Goal: Task Accomplishment & Management: Use online tool/utility

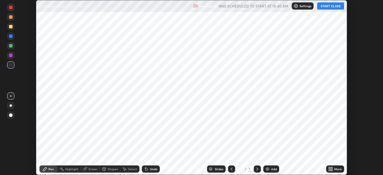
scroll to position [175, 383]
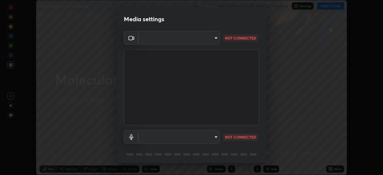
type input "6fd5a11214182fe3dbcd63879dc51230d69f1da36812afabedb7f77605f255ed"
type input "38ea354b2dbca89d4c08b2859db5d203fcffb2fd6d8edeae3d4b8a6abd2f0573"
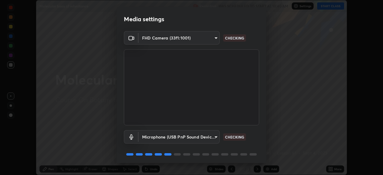
scroll to position [21, 0]
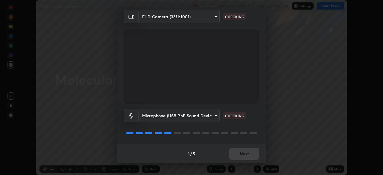
click at [241, 157] on div "1 / 5 Next" at bounding box center [192, 153] width 150 height 19
click at [239, 157] on div "1 / 5 Next" at bounding box center [192, 153] width 150 height 19
click at [236, 155] on div "1 / 5 Next" at bounding box center [192, 153] width 150 height 19
click at [241, 154] on div "1 / 5 Next" at bounding box center [192, 153] width 150 height 19
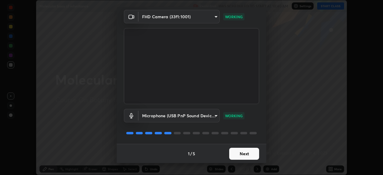
click at [241, 158] on button "Next" at bounding box center [244, 154] width 30 height 12
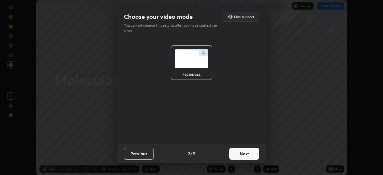
click at [241, 157] on button "Next" at bounding box center [244, 154] width 30 height 12
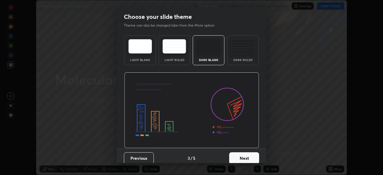
click at [244, 158] on button "Next" at bounding box center [244, 158] width 30 height 12
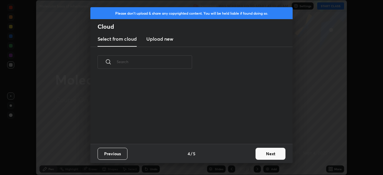
click at [262, 155] on button "Next" at bounding box center [271, 154] width 30 height 12
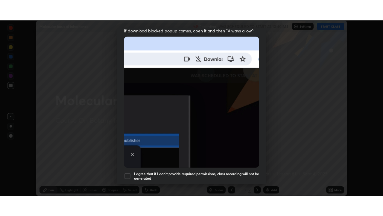
scroll to position [143, 0]
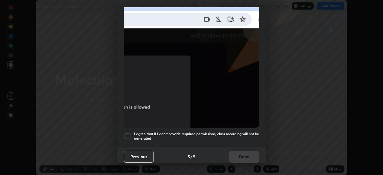
click at [126, 133] on div at bounding box center [127, 136] width 7 height 7
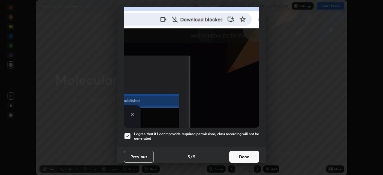
click at [244, 151] on button "Done" at bounding box center [244, 157] width 30 height 12
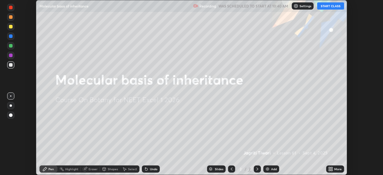
click at [330, 7] on button "START CLASS" at bounding box center [331, 5] width 27 height 7
click at [331, 169] on icon at bounding box center [331, 169] width 5 height 5
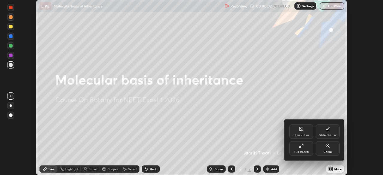
click at [303, 151] on div "Full screen" at bounding box center [301, 152] width 15 height 3
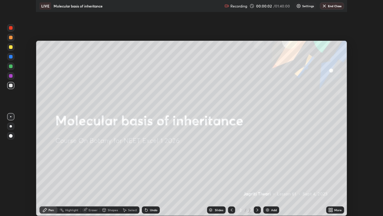
scroll to position [216, 383]
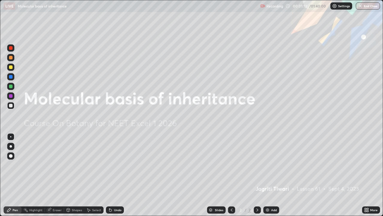
click at [269, 175] on img at bounding box center [267, 209] width 5 height 5
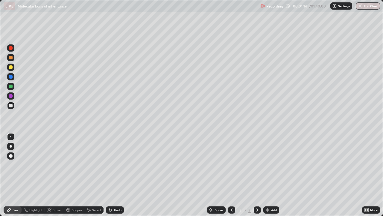
click at [10, 67] on div at bounding box center [11, 67] width 4 height 4
click at [12, 86] on div at bounding box center [11, 86] width 4 height 4
click at [10, 57] on div at bounding box center [11, 58] width 4 height 4
click at [9, 86] on div at bounding box center [11, 86] width 4 height 4
click at [10, 68] on div at bounding box center [11, 67] width 4 height 4
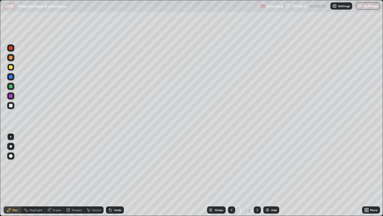
click at [8, 87] on div at bounding box center [10, 86] width 7 height 7
click at [10, 77] on div at bounding box center [11, 77] width 4 height 4
click at [112, 175] on div "Undo" at bounding box center [115, 209] width 18 height 7
click at [10, 48] on div at bounding box center [11, 48] width 4 height 4
click at [267, 175] on img at bounding box center [267, 209] width 5 height 5
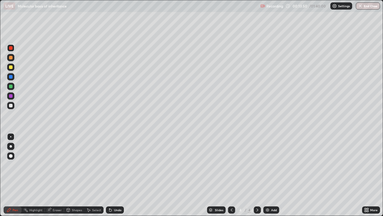
click at [9, 105] on div at bounding box center [11, 106] width 4 height 4
click at [10, 87] on div at bounding box center [11, 86] width 4 height 4
click at [11, 58] on div at bounding box center [11, 58] width 4 height 4
click at [10, 105] on div at bounding box center [11, 106] width 4 height 4
click at [10, 86] on div at bounding box center [11, 86] width 4 height 4
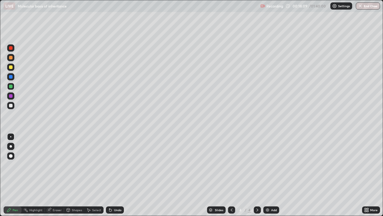
click at [12, 105] on div at bounding box center [11, 106] width 4 height 4
click at [364, 175] on div "More" at bounding box center [371, 209] width 18 height 7
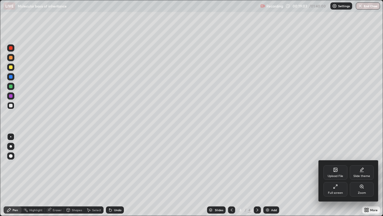
click at [341, 171] on div "Upload File" at bounding box center [336, 172] width 24 height 14
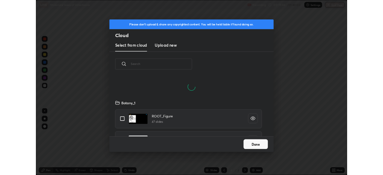
scroll to position [74, 192]
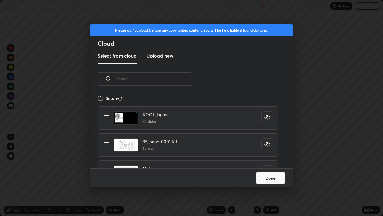
click at [164, 55] on h3 "Upload new" at bounding box center [159, 55] width 27 height 7
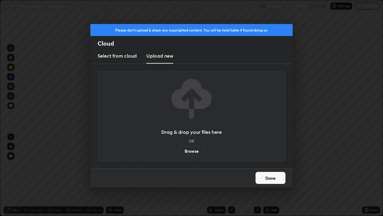
click at [190, 153] on label "Browse" at bounding box center [192, 151] width 27 height 10
click at [179, 153] on input "Browse" at bounding box center [179, 151] width 0 height 10
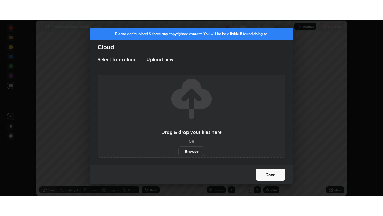
scroll to position [29778, 29570]
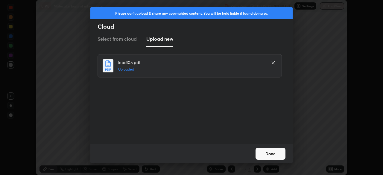
click at [267, 151] on button "Done" at bounding box center [271, 154] width 30 height 12
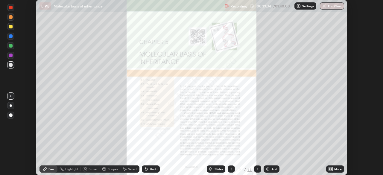
click at [332, 167] on icon at bounding box center [331, 169] width 5 height 5
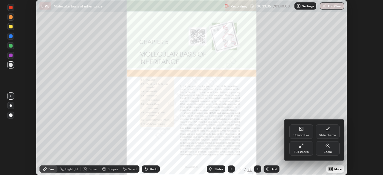
click at [305, 151] on div "Full screen" at bounding box center [301, 152] width 15 height 3
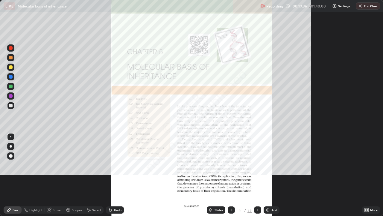
scroll to position [216, 383]
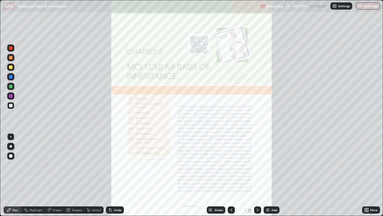
click at [260, 175] on div at bounding box center [257, 209] width 7 height 7
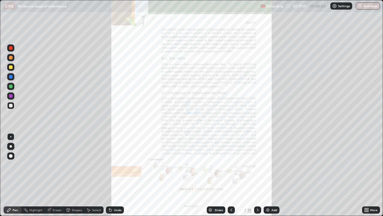
click at [257, 175] on icon at bounding box center [257, 209] width 5 height 5
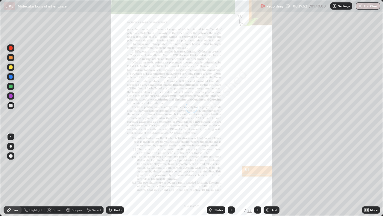
click at [216, 175] on div "Slides" at bounding box center [219, 209] width 8 height 3
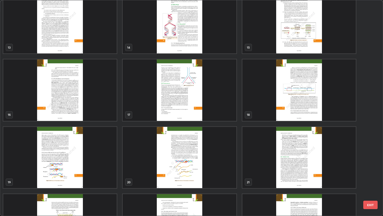
scroll to position [280, 0]
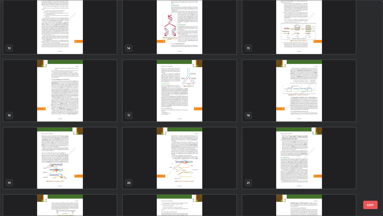
click at [106, 160] on img "grid" at bounding box center [60, 157] width 114 height 61
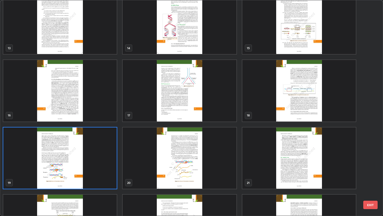
click at [105, 160] on img "grid" at bounding box center [60, 157] width 114 height 61
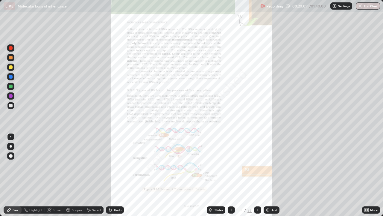
click at [107, 160] on img "grid" at bounding box center [60, 157] width 114 height 61
click at [366, 175] on icon at bounding box center [365, 208] width 1 height 1
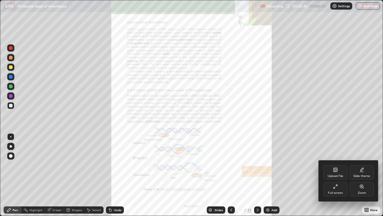
click at [362, 175] on icon at bounding box center [361, 186] width 3 height 3
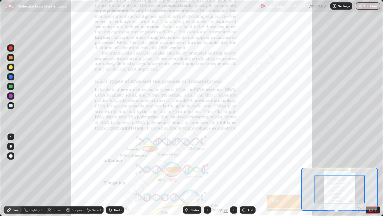
click at [359, 175] on icon at bounding box center [359, 209] width 1 height 0
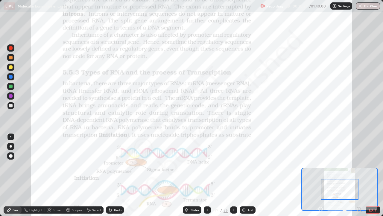
click at [361, 175] on icon at bounding box center [361, 210] width 1 height 1
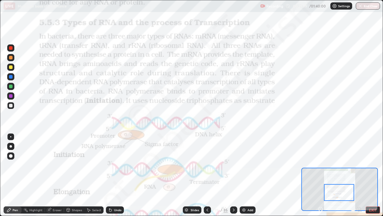
click at [10, 95] on div at bounding box center [11, 96] width 4 height 4
click at [231, 175] on div at bounding box center [233, 209] width 7 height 7
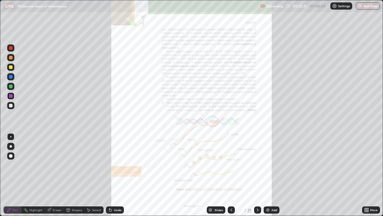
click at [368, 175] on icon at bounding box center [367, 210] width 1 height 1
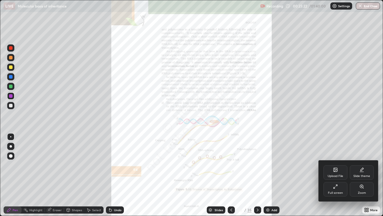
click at [360, 175] on div "Zoom" at bounding box center [362, 189] width 24 height 14
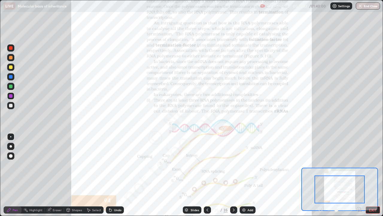
click at [359, 175] on icon at bounding box center [359, 209] width 6 height 6
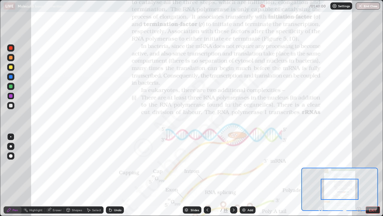
click at [361, 175] on icon at bounding box center [361, 210] width 1 height 1
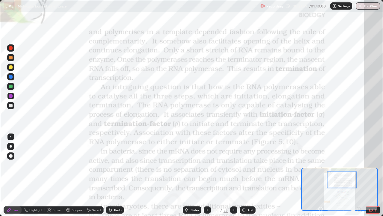
click at [112, 175] on div "Undo" at bounding box center [115, 209] width 18 height 7
click at [114, 175] on div "Undo" at bounding box center [115, 209] width 18 height 7
click at [113, 175] on div "Undo" at bounding box center [115, 209] width 18 height 7
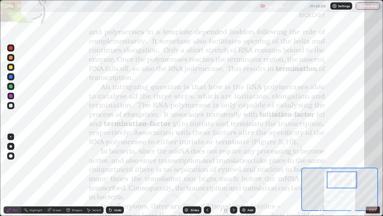
click at [115, 175] on div "Undo" at bounding box center [115, 209] width 18 height 7
click at [207, 175] on icon at bounding box center [207, 209] width 5 height 5
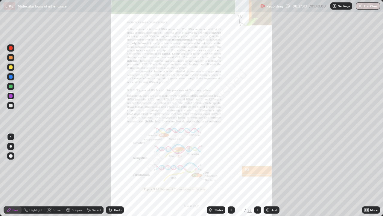
click at [369, 175] on icon at bounding box center [367, 208] width 1 height 1
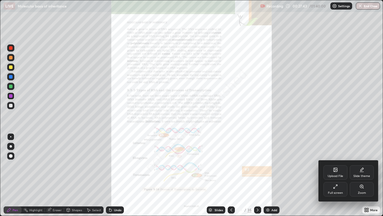
click at [365, 175] on div "Zoom" at bounding box center [362, 192] width 8 height 3
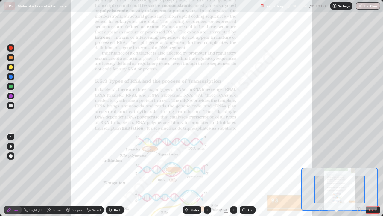
click at [359, 175] on icon at bounding box center [359, 209] width 1 height 0
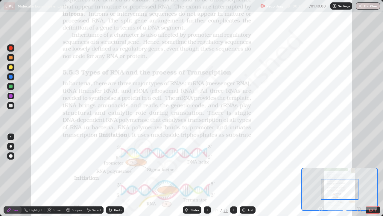
click at [359, 175] on icon at bounding box center [359, 209] width 1 height 0
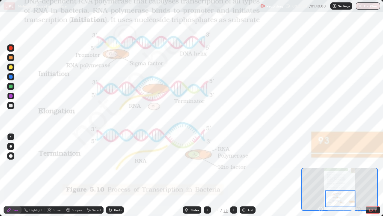
click at [191, 175] on div "Slides" at bounding box center [195, 209] width 8 height 3
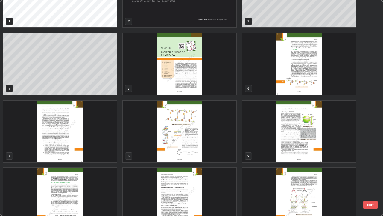
scroll to position [0, 0]
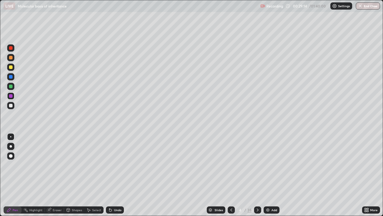
click at [270, 175] on img at bounding box center [268, 209] width 5 height 5
click at [12, 108] on div at bounding box center [10, 105] width 7 height 7
click at [11, 67] on div at bounding box center [11, 67] width 4 height 4
click at [12, 107] on div at bounding box center [11, 106] width 4 height 4
click at [11, 66] on div at bounding box center [11, 67] width 4 height 4
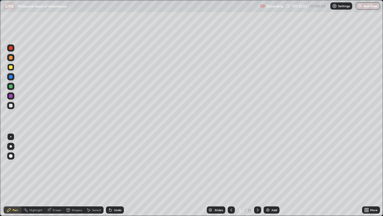
click at [11, 106] on div at bounding box center [11, 106] width 4 height 4
click at [11, 77] on div at bounding box center [11, 77] width 4 height 4
click at [10, 96] on div at bounding box center [11, 96] width 4 height 4
click at [271, 175] on div "Add" at bounding box center [272, 209] width 16 height 7
click at [11, 105] on div at bounding box center [11, 106] width 4 height 4
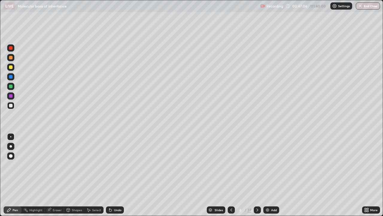
click at [9, 83] on div at bounding box center [10, 86] width 7 height 7
click at [10, 106] on div at bounding box center [11, 106] width 4 height 4
click at [11, 59] on div at bounding box center [11, 58] width 4 height 4
click at [11, 49] on div at bounding box center [11, 48] width 4 height 4
click at [10, 104] on div at bounding box center [11, 106] width 4 height 4
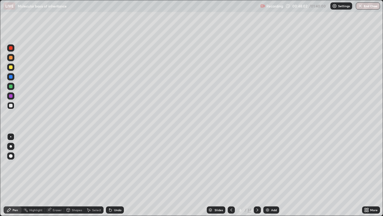
click at [10, 47] on div at bounding box center [11, 48] width 4 height 4
click at [12, 106] on div at bounding box center [11, 106] width 4 height 4
click at [9, 48] on div at bounding box center [11, 48] width 4 height 4
click at [11, 106] on div at bounding box center [11, 106] width 4 height 4
click at [13, 67] on div at bounding box center [10, 67] width 7 height 7
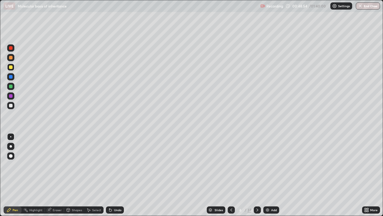
click at [10, 106] on div at bounding box center [11, 106] width 4 height 4
click at [11, 66] on div at bounding box center [11, 67] width 4 height 4
click at [12, 105] on div at bounding box center [11, 106] width 4 height 4
click at [12, 66] on div at bounding box center [11, 67] width 4 height 4
click at [117, 175] on div "Undo" at bounding box center [117, 209] width 7 height 3
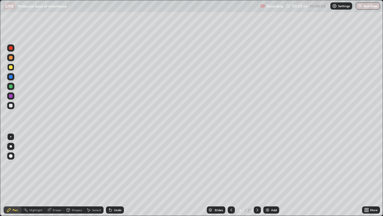
click at [12, 85] on div at bounding box center [10, 86] width 7 height 7
click at [12, 95] on div at bounding box center [11, 96] width 4 height 4
click at [11, 105] on div at bounding box center [11, 106] width 4 height 4
click at [270, 175] on div "Add" at bounding box center [272, 209] width 16 height 7
click at [115, 175] on div "Undo" at bounding box center [117, 209] width 7 height 3
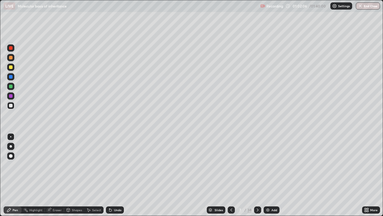
click at [113, 175] on div "Undo" at bounding box center [115, 209] width 18 height 7
click at [114, 175] on div "Undo" at bounding box center [117, 209] width 7 height 3
click at [11, 48] on div at bounding box center [11, 48] width 4 height 4
click at [12, 156] on div at bounding box center [11, 156] width 4 height 4
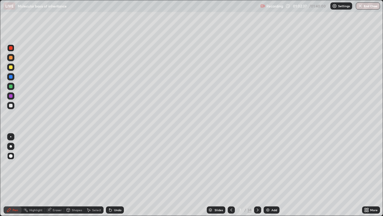
click at [9, 104] on div at bounding box center [11, 106] width 4 height 4
click at [11, 137] on div at bounding box center [10, 136] width 1 height 1
click at [12, 66] on div at bounding box center [11, 67] width 4 height 4
click at [116, 175] on div "Undo" at bounding box center [117, 209] width 7 height 3
click at [10, 106] on div at bounding box center [11, 106] width 4 height 4
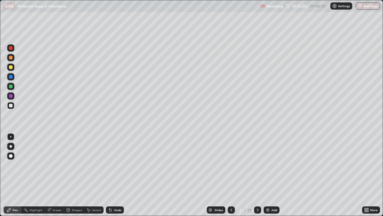
click at [10, 67] on div at bounding box center [11, 67] width 4 height 4
click at [93, 175] on div "Select" at bounding box center [96, 209] width 9 height 3
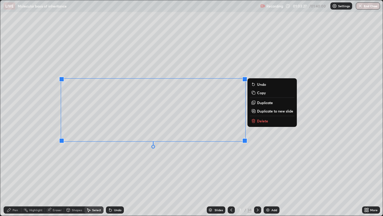
click at [140, 175] on div "0 ° Undo Copy Duplicate Duplicate to new slide Delete" at bounding box center [191, 107] width 383 height 215
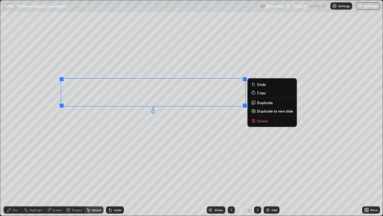
click at [262, 102] on p "Duplicate" at bounding box center [265, 102] width 16 height 5
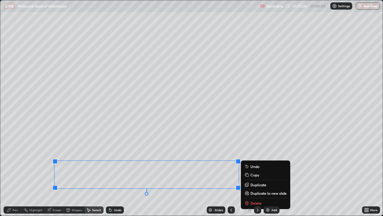
click at [10, 175] on icon at bounding box center [9, 209] width 5 height 5
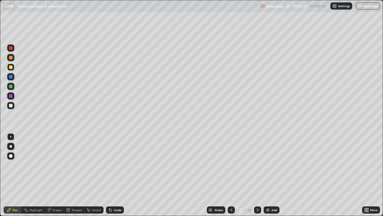
click at [10, 67] on div at bounding box center [11, 67] width 4 height 4
click at [10, 86] on div at bounding box center [11, 86] width 4 height 4
click at [10, 95] on div at bounding box center [11, 96] width 4 height 4
click at [13, 105] on div at bounding box center [10, 105] width 7 height 7
click at [13, 48] on div at bounding box center [10, 47] width 7 height 7
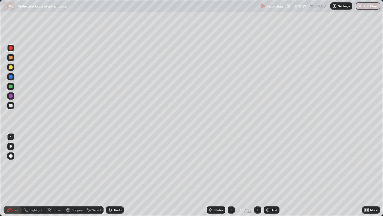
click at [13, 95] on div at bounding box center [10, 95] width 7 height 7
click at [271, 175] on div "Add" at bounding box center [272, 209] width 16 height 7
click at [117, 175] on div "Undo" at bounding box center [117, 209] width 7 height 3
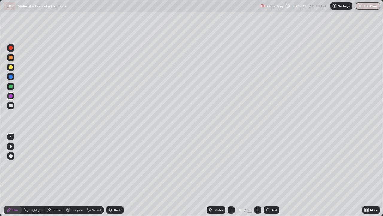
click at [116, 175] on div "Undo" at bounding box center [117, 209] width 7 height 3
click at [11, 105] on div at bounding box center [11, 106] width 4 height 4
click at [10, 49] on div at bounding box center [11, 48] width 4 height 4
click at [12, 105] on div at bounding box center [11, 106] width 4 height 4
click at [9, 48] on div at bounding box center [11, 48] width 4 height 4
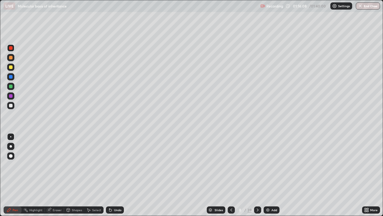
click at [12, 104] on div at bounding box center [11, 106] width 4 height 4
click at [11, 48] on div at bounding box center [11, 48] width 4 height 4
click at [11, 106] on div at bounding box center [11, 106] width 4 height 4
click at [10, 47] on div at bounding box center [11, 48] width 4 height 4
click at [11, 105] on div at bounding box center [11, 106] width 4 height 4
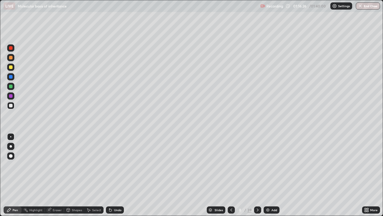
click at [11, 69] on div at bounding box center [10, 67] width 7 height 7
click at [11, 87] on div at bounding box center [11, 86] width 4 height 4
click at [11, 105] on div at bounding box center [11, 106] width 4 height 4
click at [11, 90] on div at bounding box center [10, 86] width 7 height 7
click at [9, 105] on div at bounding box center [11, 106] width 4 height 4
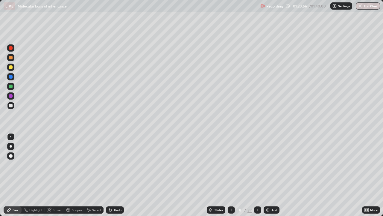
click at [268, 175] on img at bounding box center [268, 209] width 5 height 5
click at [231, 175] on icon at bounding box center [231, 209] width 5 height 5
click at [214, 175] on div "Slides" at bounding box center [218, 209] width 8 height 3
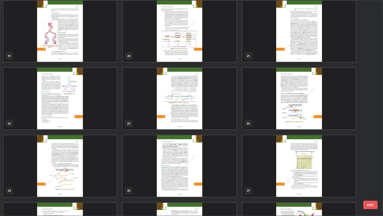
scroll to position [427, 0]
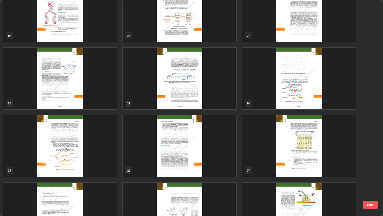
click at [105, 161] on img "grid" at bounding box center [60, 145] width 114 height 61
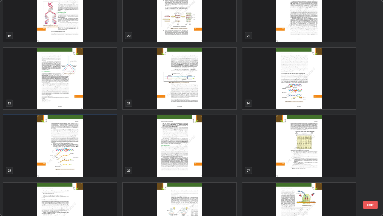
click at [106, 158] on img "grid" at bounding box center [60, 145] width 114 height 61
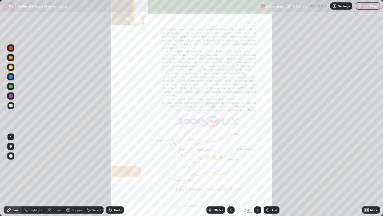
click at [368, 175] on icon at bounding box center [367, 208] width 1 height 1
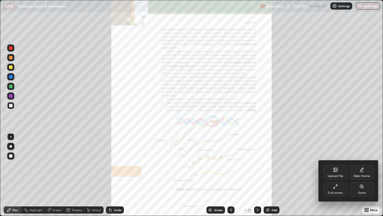
click at [363, 175] on div "Zoom" at bounding box center [362, 189] width 24 height 14
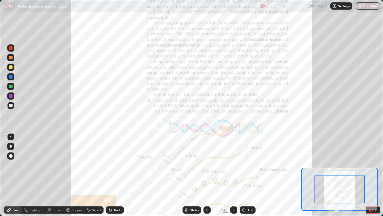
click at [362, 175] on div at bounding box center [340, 189] width 50 height 28
click at [359, 175] on icon at bounding box center [359, 209] width 1 height 0
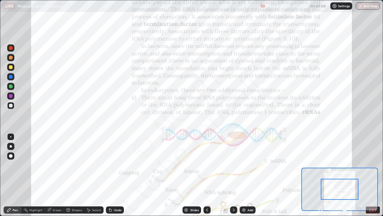
click at [359, 175] on icon at bounding box center [359, 209] width 1 height 0
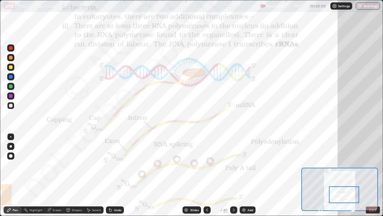
click at [231, 175] on div at bounding box center [233, 209] width 7 height 7
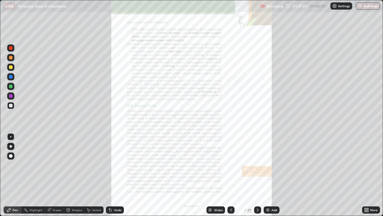
click at [368, 175] on icon at bounding box center [367, 208] width 1 height 1
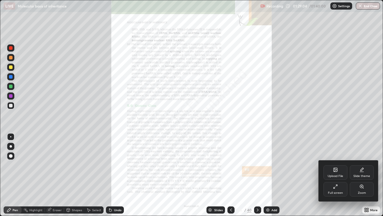
click at [362, 175] on div "Zoom" at bounding box center [362, 189] width 24 height 14
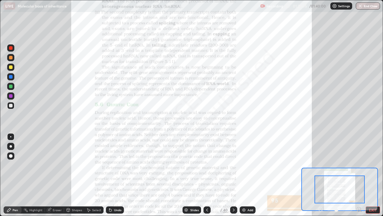
click at [359, 175] on icon at bounding box center [359, 209] width 1 height 0
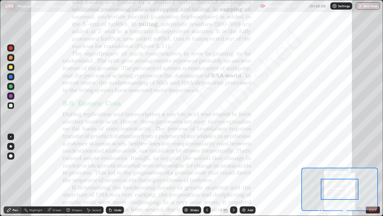
click at [359, 175] on icon at bounding box center [359, 209] width 1 height 0
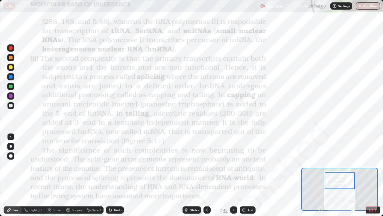
click at [321, 175] on icon at bounding box center [320, 209] width 1 height 0
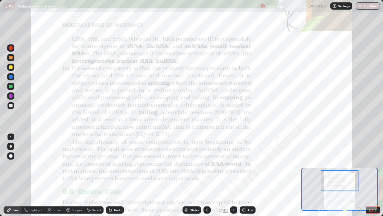
click at [10, 96] on div at bounding box center [11, 96] width 4 height 4
click at [359, 175] on icon at bounding box center [359, 209] width 1 height 0
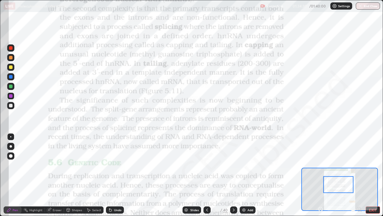
click at [196, 175] on div "Slides" at bounding box center [192, 209] width 19 height 7
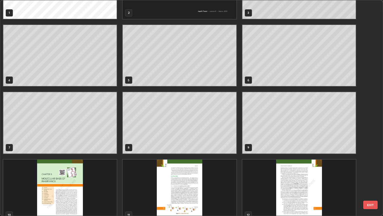
scroll to position [64, 0]
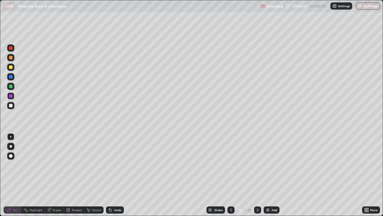
click at [270, 175] on img at bounding box center [268, 209] width 5 height 5
click at [12, 106] on div at bounding box center [11, 106] width 4 height 4
click at [10, 68] on div at bounding box center [11, 67] width 4 height 4
click at [12, 106] on div at bounding box center [11, 106] width 4 height 4
click at [11, 87] on div at bounding box center [11, 86] width 4 height 4
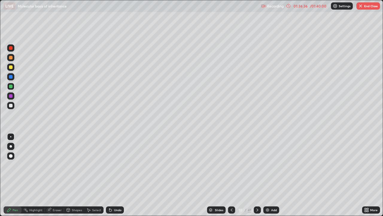
click at [10, 105] on div at bounding box center [11, 106] width 4 height 4
click at [12, 87] on div at bounding box center [11, 86] width 4 height 4
click at [11, 65] on div at bounding box center [11, 67] width 4 height 4
click at [267, 175] on img at bounding box center [267, 209] width 5 height 5
click at [11, 105] on div at bounding box center [11, 106] width 4 height 4
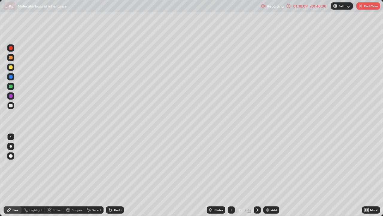
click at [11, 86] on div at bounding box center [11, 86] width 4 height 4
click at [13, 104] on div at bounding box center [10, 105] width 7 height 7
click at [10, 86] on div at bounding box center [11, 86] width 4 height 4
click at [10, 97] on div at bounding box center [11, 96] width 4 height 4
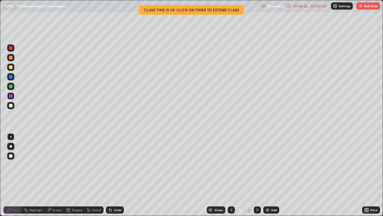
click at [232, 175] on icon at bounding box center [231, 209] width 5 height 5
click at [260, 175] on div at bounding box center [257, 209] width 7 height 7
click at [367, 7] on button "End Class" at bounding box center [369, 5] width 24 height 7
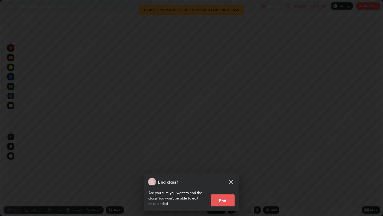
click at [226, 175] on button "End" at bounding box center [223, 200] width 24 height 12
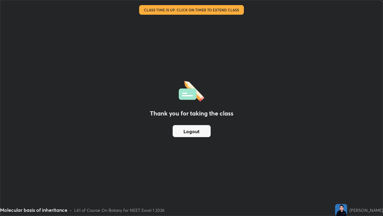
click at [199, 126] on button "Logout" at bounding box center [192, 131] width 38 height 12
click at [194, 131] on button "Logout" at bounding box center [192, 131] width 38 height 12
